Goal: Complete application form

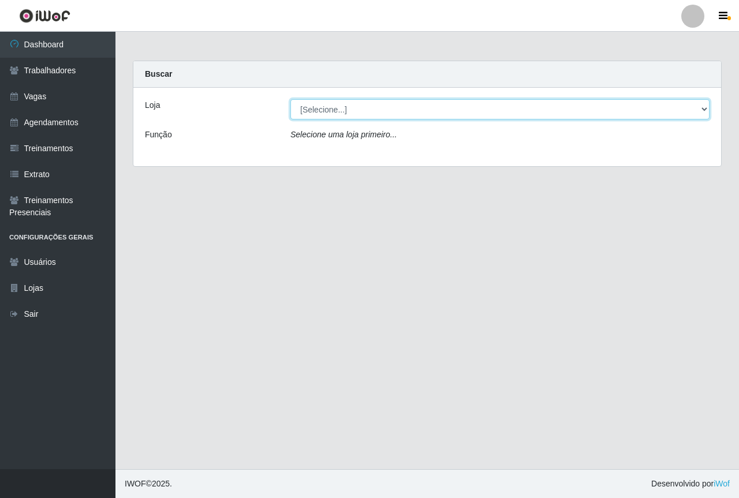
click at [698, 107] on select "[Selecione...] Saullus Supermercados" at bounding box center [499, 109] width 419 height 20
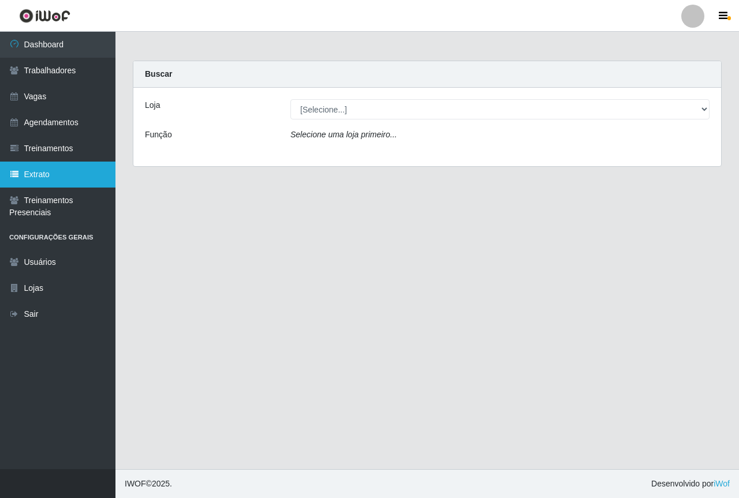
drag, startPoint x: 376, startPoint y: 289, endPoint x: 70, endPoint y: 180, distance: 324.7
click at [357, 280] on main "Carregando... Buscar Loja [Selecione...] Saullus Supermercados Função Selecione…" at bounding box center [426, 250] width 623 height 437
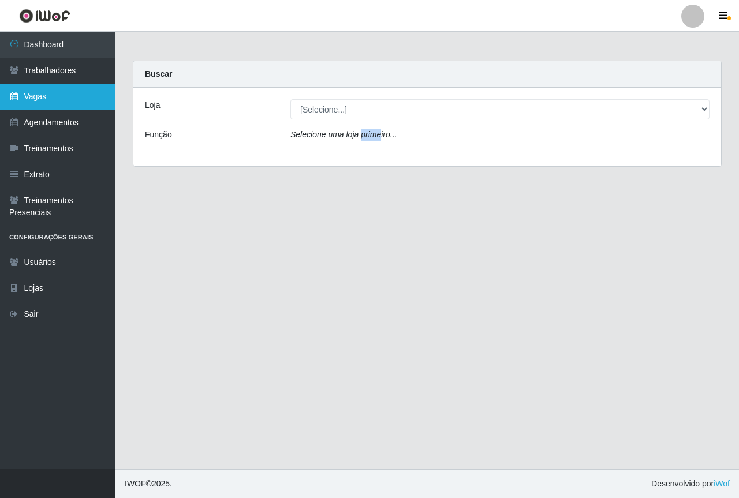
click at [36, 105] on link "Vagas" at bounding box center [57, 97] width 115 height 26
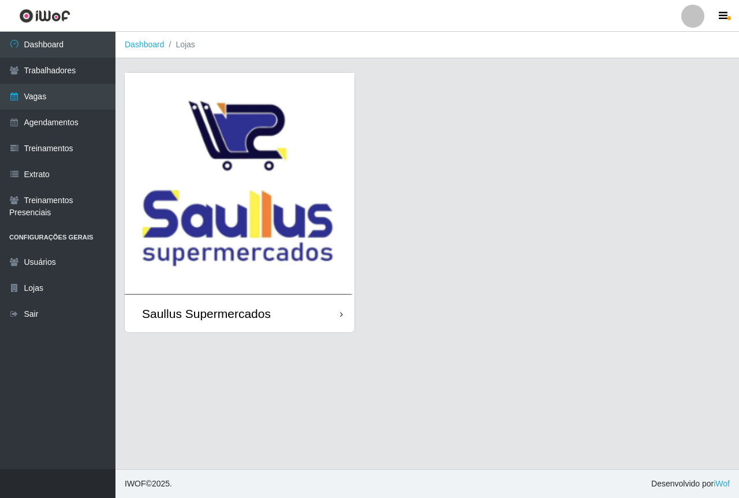
click at [263, 216] on img at bounding box center [240, 184] width 230 height 222
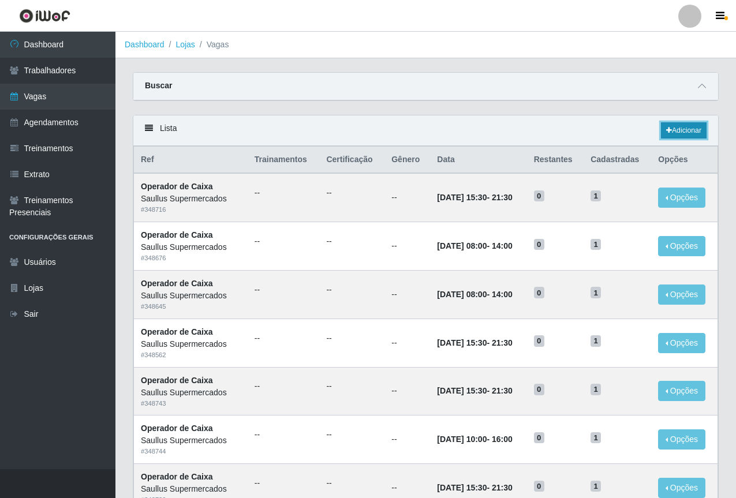
click at [676, 133] on link "Adicionar" at bounding box center [684, 130] width 46 height 16
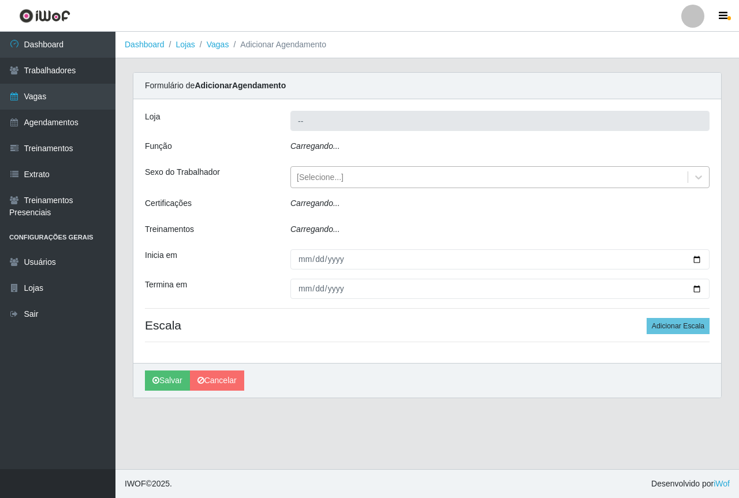
type input "Saullus Supermercados"
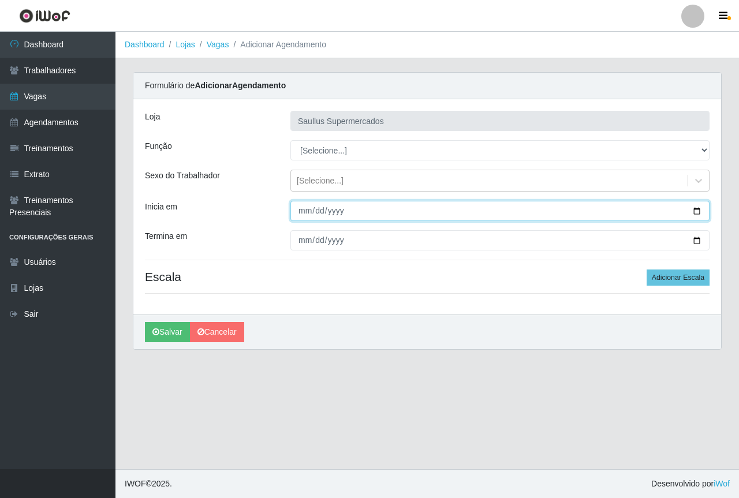
click at [306, 217] on input "Inicia em" at bounding box center [499, 211] width 419 height 20
type input "[DATE]"
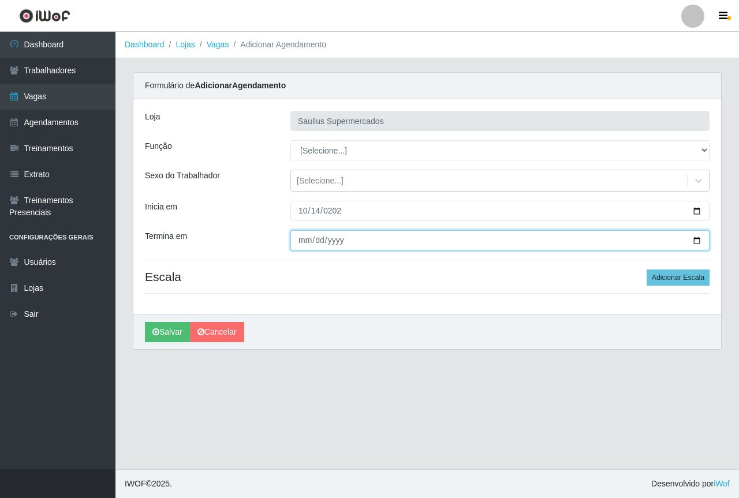
click at [298, 236] on input "Termina em" at bounding box center [499, 240] width 419 height 20
type input "[DATE]"
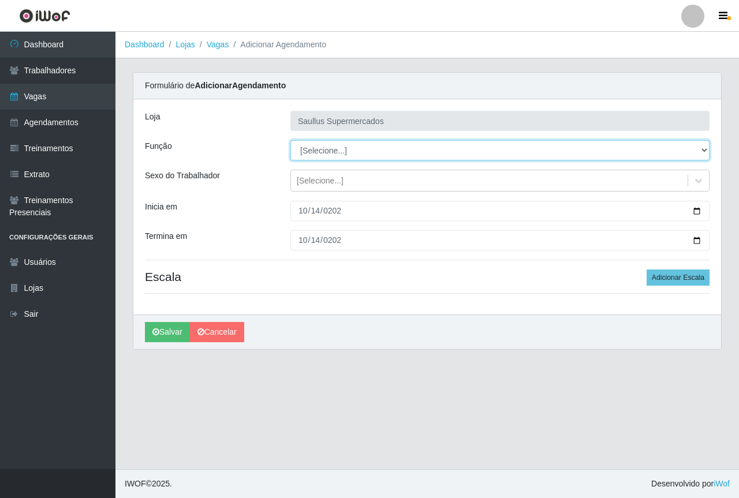
drag, startPoint x: 308, startPoint y: 148, endPoint x: 314, endPoint y: 152, distance: 7.5
click at [308, 148] on select "[Selecione...] ASG ASG + ASG ++ Balconista de Açougue Balconista de Açougue + B…" at bounding box center [499, 150] width 419 height 20
select select "24"
click at [290, 140] on select "[Selecione...] ASG ASG + ASG ++ Balconista de Açougue Balconista de Açougue + B…" at bounding box center [499, 150] width 419 height 20
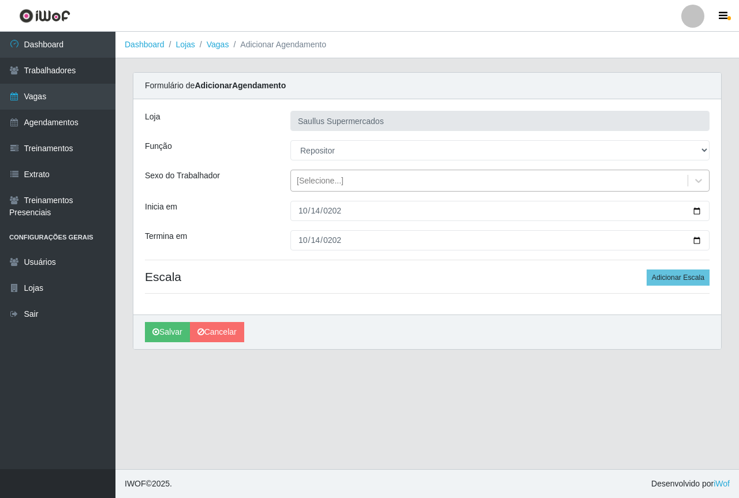
click at [316, 189] on div "[Selecione...]" at bounding box center [489, 180] width 396 height 19
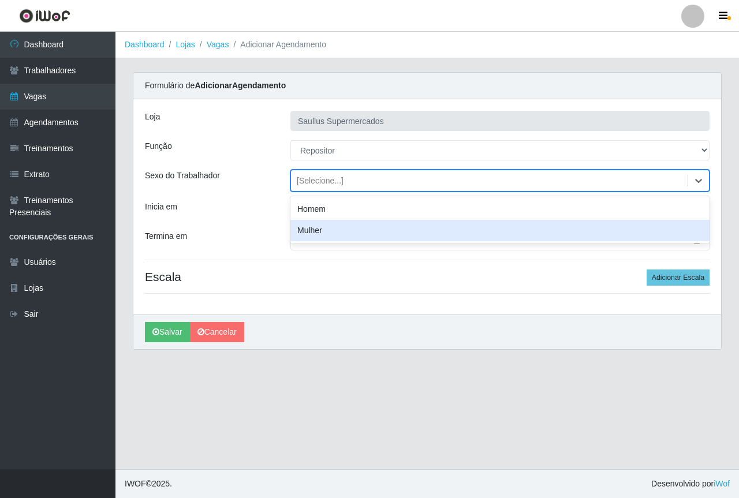
click at [316, 235] on div "Mulher" at bounding box center [499, 230] width 419 height 21
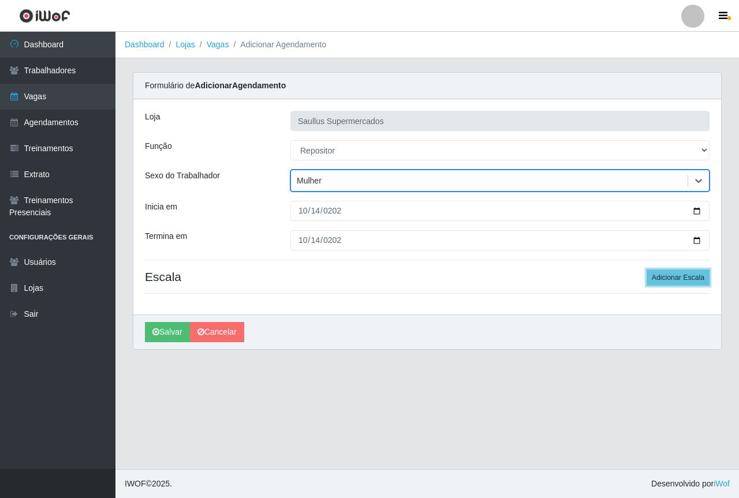
click at [661, 280] on button "Adicionar Escala" at bounding box center [677, 277] width 63 height 16
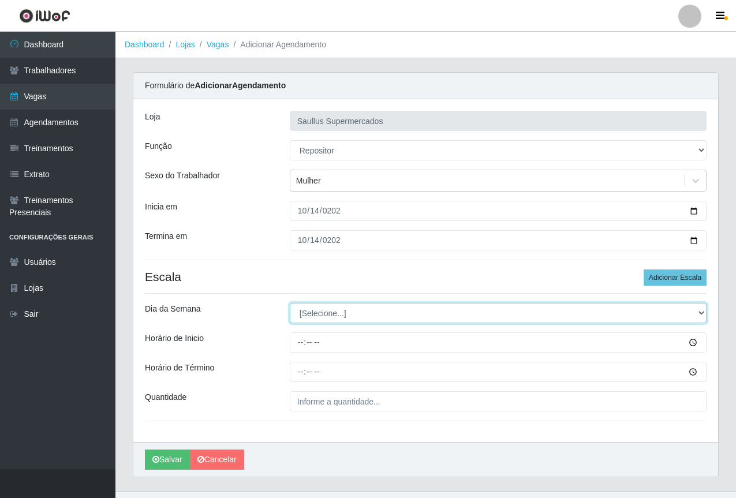
click at [335, 310] on select "[Selecione...] Segunda Terça Quarta Quinta Sexta Sábado Domingo" at bounding box center [498, 313] width 417 height 20
select select "2"
click at [290, 303] on select "[Selecione...] Segunda Terça Quarta Quinta Sexta Sábado Domingo" at bounding box center [498, 313] width 417 height 20
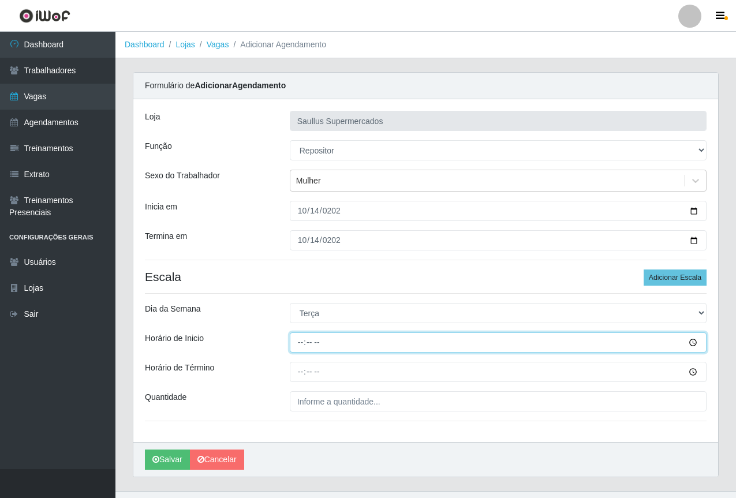
click at [301, 340] on input "Horário de Inicio" at bounding box center [498, 342] width 417 height 20
type input "14:00"
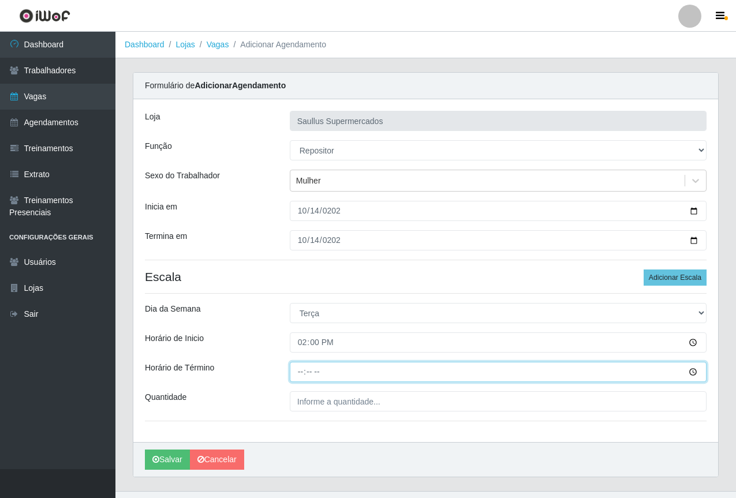
drag, startPoint x: 302, startPoint y: 370, endPoint x: 305, endPoint y: 363, distance: 8.0
click at [303, 370] on input "Horário de Término" at bounding box center [498, 372] width 417 height 20
type input "20:00"
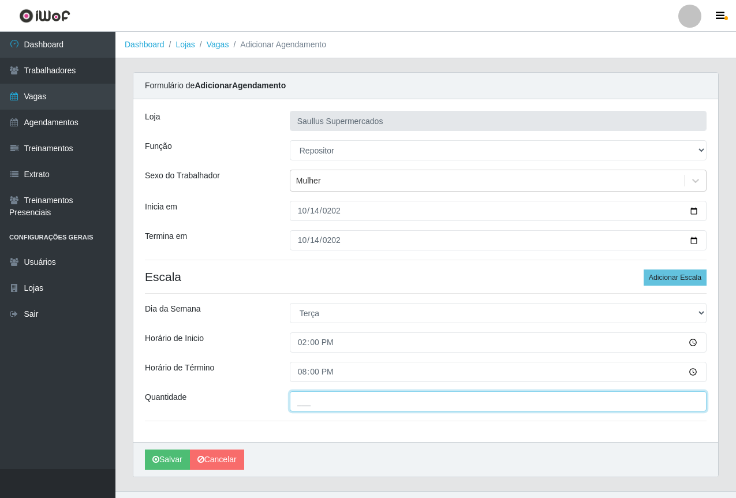
click at [309, 404] on input "___" at bounding box center [498, 401] width 417 height 20
type input "1__"
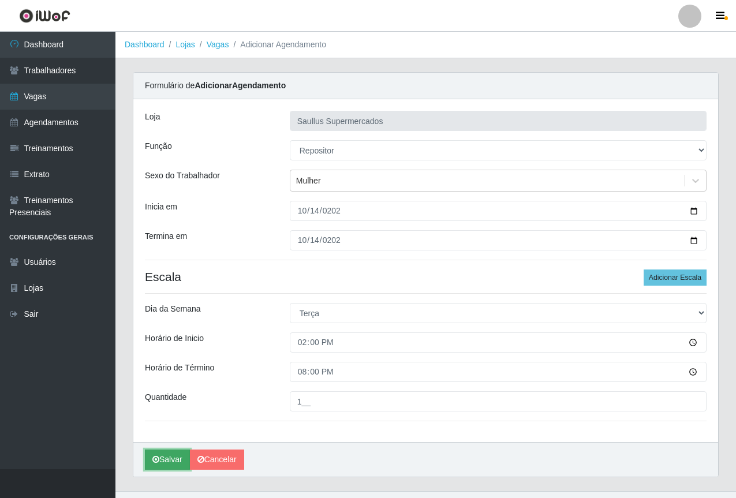
click at [170, 454] on button "Salvar" at bounding box center [167, 459] width 45 height 20
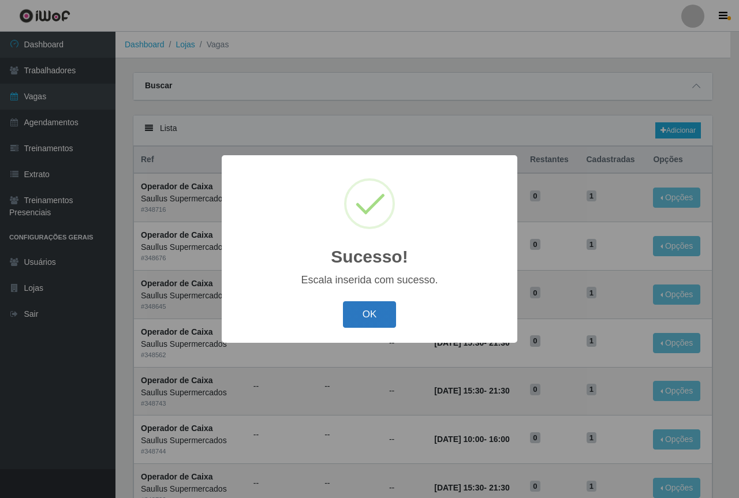
click at [361, 318] on button "OK" at bounding box center [370, 314] width 54 height 27
